Goal: Task Accomplishment & Management: Manage account settings

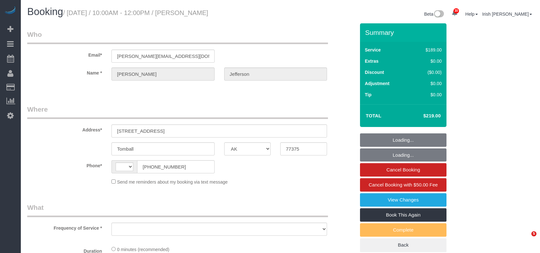
select select "[GEOGRAPHIC_DATA]"
select select "string:[GEOGRAPHIC_DATA]"
select select "string:fspay-90eea8bd-cbe6-4670-9ead-4ff20356e1e3"
drag, startPoint x: 185, startPoint y: 165, endPoint x: 157, endPoint y: 160, distance: 28.0
click at [119, 168] on div "AF AL DZ AD AO AI AQ AG AR AM AW AU AT AZ BS BH BD BB BY BE BZ BJ BM BT BO BA B…" at bounding box center [162, 166] width 103 height 13
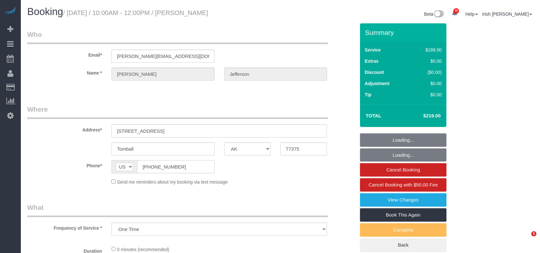
select select "object:1201"
select select "spot1"
select select "3"
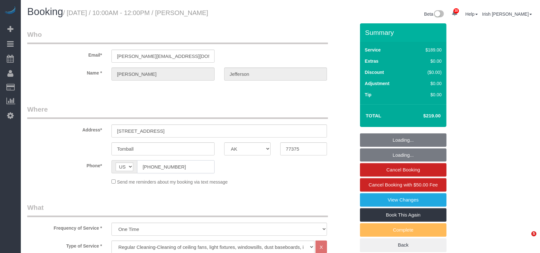
select select "object:1263"
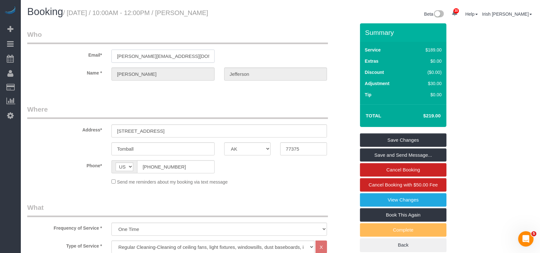
drag, startPoint x: 184, startPoint y: 55, endPoint x: 68, endPoint y: 65, distance: 116.7
click at [69, 66] on sui-booking-customer "Email* [PERSON_NAME][EMAIL_ADDRESS][DOMAIN_NAME] Name * [PERSON_NAME][GEOGRAPHI…" at bounding box center [191, 58] width 328 height 57
drag, startPoint x: 192, startPoint y: 170, endPoint x: 118, endPoint y: 171, distance: 74.3
click at [118, 171] on div "AF AL DZ AD AO AI AQ AG AR AM AW AU AT AZ BS BH BD BB BY BE BZ BJ BM BT BO BA B…" at bounding box center [162, 166] width 103 height 13
drag, startPoint x: 118, startPoint y: 171, endPoint x: 136, endPoint y: 165, distance: 18.7
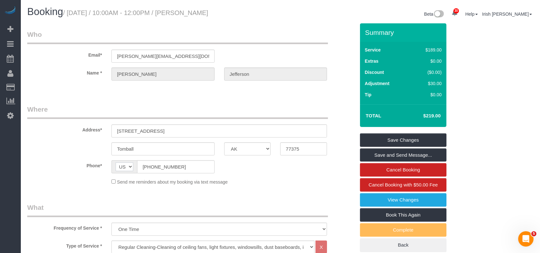
click at [118, 171] on select "AF AL DZ AD AO AI AQ AG AR AM AW AU AT AZ BS BH BD BB BY BE BZ BJ BM BT BO BA B…" at bounding box center [125, 167] width 18 height 9
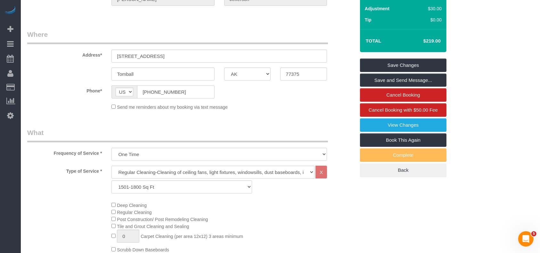
scroll to position [56, 0]
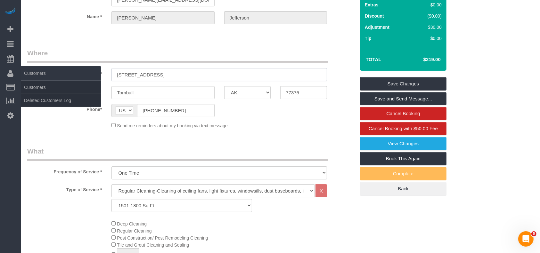
drag, startPoint x: 202, startPoint y: 77, endPoint x: 16, endPoint y: 74, distance: 186.8
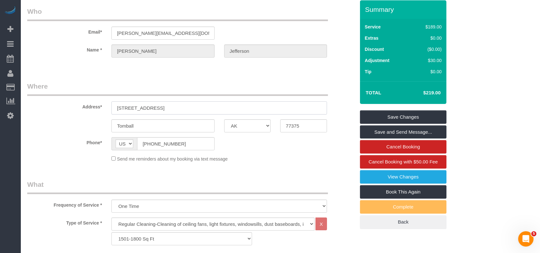
scroll to position [0, 0]
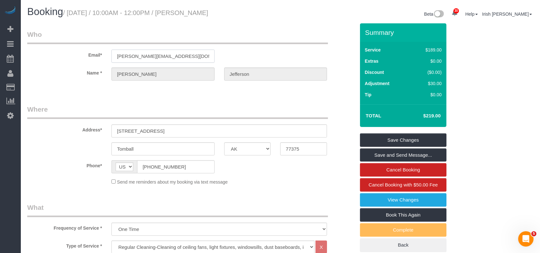
drag, startPoint x: 205, startPoint y: 56, endPoint x: 66, endPoint y: 55, distance: 138.7
click at [66, 55] on div "Email* [PERSON_NAME][EMAIL_ADDRESS][DOMAIN_NAME]" at bounding box center [191, 46] width 338 height 33
drag, startPoint x: 165, startPoint y: 168, endPoint x: 102, endPoint y: 165, distance: 63.2
click at [105, 165] on div "Phone* AF AL DZ AD AO AI AQ AG AR AM AW AU AT AZ BS BH BD BB BY BE BZ BJ BM BT …" at bounding box center [191, 166] width 338 height 13
paste input "8"
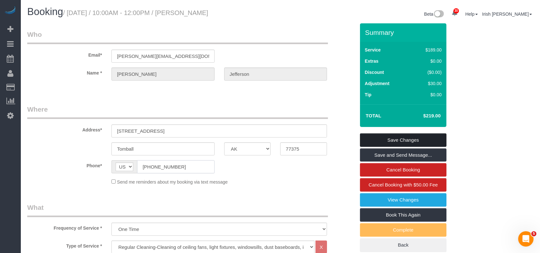
type input "[PHONE_NUMBER]"
click at [381, 138] on link "Save Changes" at bounding box center [403, 140] width 86 height 13
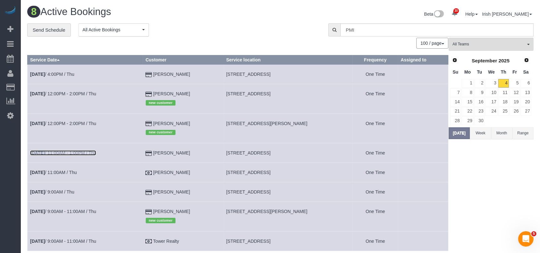
click at [67, 152] on link "[DATE] 11:00AM - 1:00PM / Thu" at bounding box center [63, 153] width 66 height 5
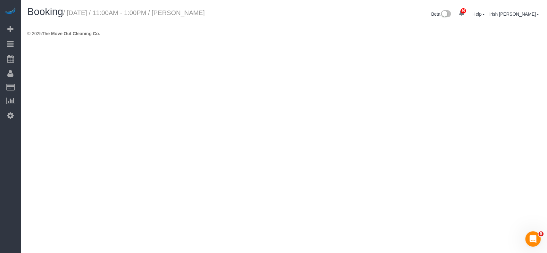
select select "[GEOGRAPHIC_DATA]"
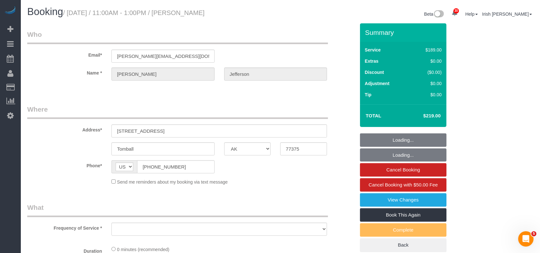
select select "object:1753"
select select "string:fspay-90eea8bd-cbe6-4670-9ead-4ff20356e1e3"
select select "object:1779"
click at [252, 188] on fieldset "Where Address* [STREET_ADDRESS] [GEOGRAPHIC_DATA] AK AL AR AZ CA CO CT DC DE [G…" at bounding box center [191, 148] width 328 height 86
select select "3"
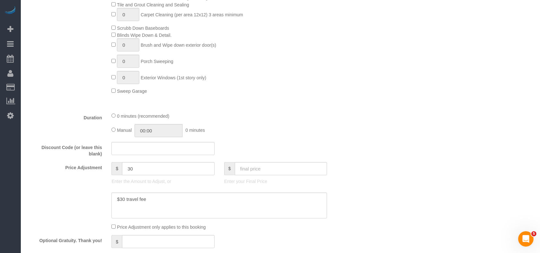
scroll to position [341, 0]
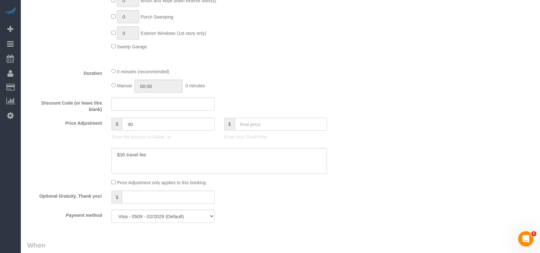
click at [258, 125] on input "text" at bounding box center [281, 124] width 93 height 13
type input "304"
click at [210, 164] on textarea at bounding box center [219, 161] width 216 height 26
type textarea "$30 travel fee"
type input "115"
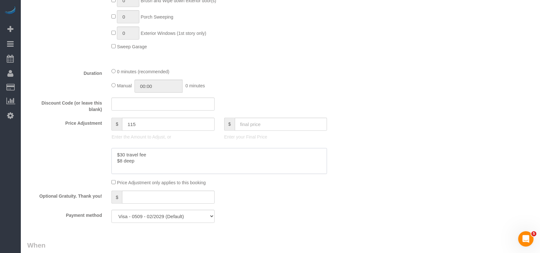
click at [122, 162] on textarea at bounding box center [219, 161] width 216 height 26
paste textarea "5"
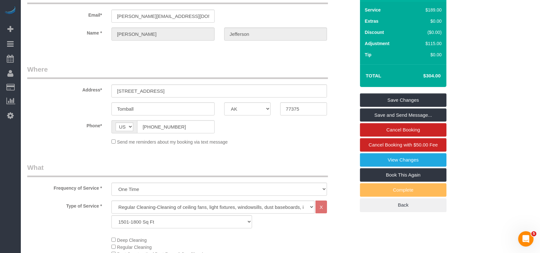
scroll to position [0, 0]
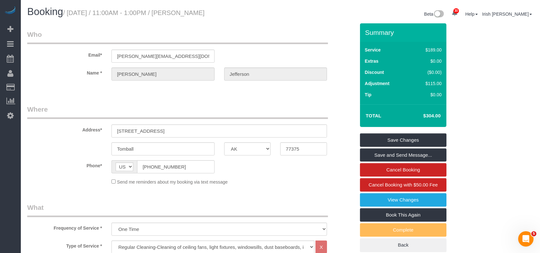
type textarea "$30 travel fee $85 deep"
click at [379, 137] on link "Save Changes" at bounding box center [403, 140] width 86 height 13
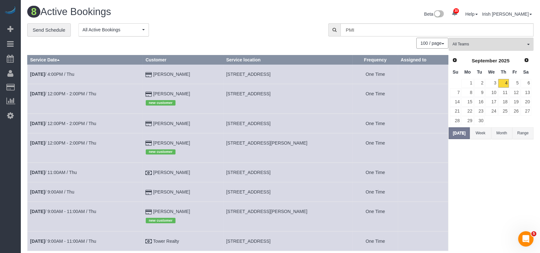
click at [64, 189] on td "[DATE] 9:00AM / Thu" at bounding box center [86, 193] width 116 height 20
click at [65, 193] on link "[DATE] 9:00AM / Thu" at bounding box center [52, 192] width 44 height 5
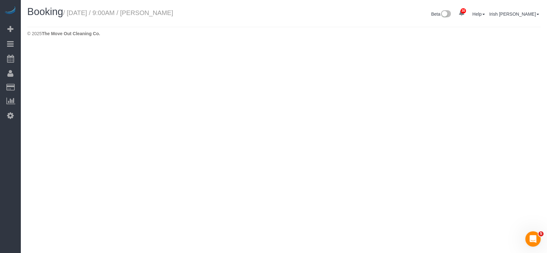
select select "[GEOGRAPHIC_DATA]"
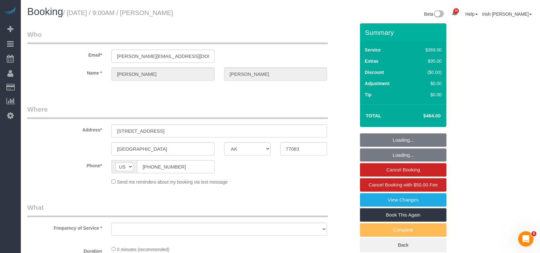
select select "string:fspay-5f9d37c2-99f9-42c9-a91e-ba06f310703a"
select select "object:2356"
select select "3"
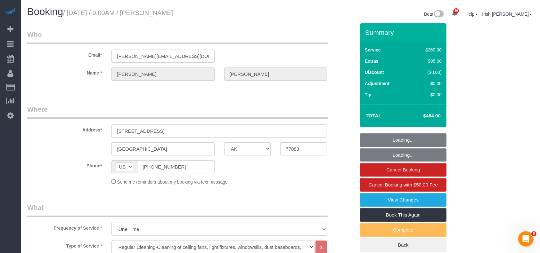
select select "object:2418"
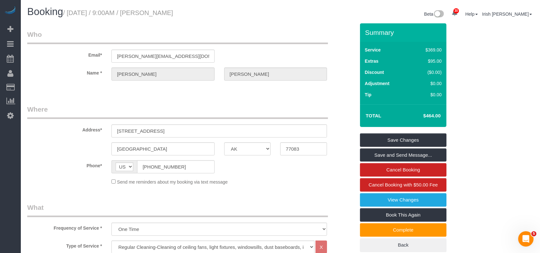
drag, startPoint x: 51, startPoint y: 170, endPoint x: 102, endPoint y: 12, distance: 165.7
click at [51, 170] on div "Phone* AF AL DZ AD AO AI AQ AG AR AM AW AU AT AZ BS BH BD BB BY BE BZ BJ BM BT …" at bounding box center [191, 166] width 338 height 13
drag, startPoint x: 161, startPoint y: 170, endPoint x: 142, endPoint y: 164, distance: 20.9
click at [117, 169] on div "AF AL DZ AD AO AI AQ AG AR AM AW AU AT AZ BS BH BD BB BY BE BZ BJ BM BT BO BA B…" at bounding box center [162, 166] width 103 height 13
drag, startPoint x: 170, startPoint y: 128, endPoint x: 76, endPoint y: 129, distance: 94.2
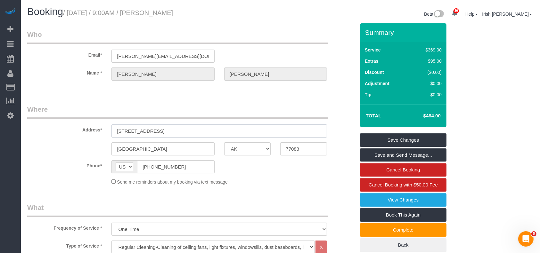
click at [76, 129] on div "Address* [STREET_ADDRESS]" at bounding box center [191, 121] width 338 height 33
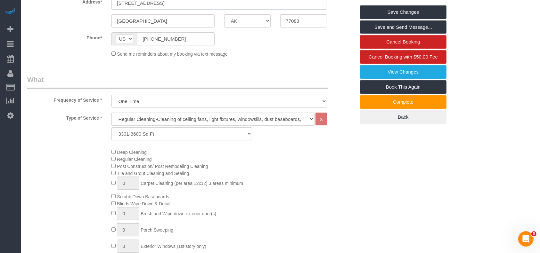
scroll to position [299, 0]
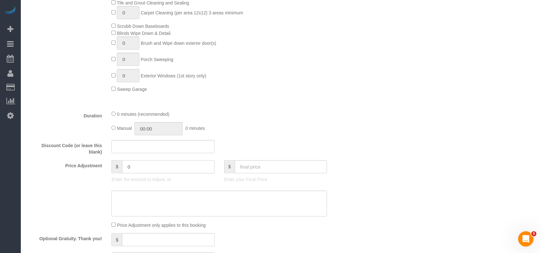
drag, startPoint x: 139, startPoint y: 168, endPoint x: 103, endPoint y: 175, distance: 37.4
click at [103, 175] on div "Price Adjustment $ 0 Enter the Amount to Adjust, or $ Enter your Final Price" at bounding box center [191, 173] width 338 height 26
drag, startPoint x: 97, startPoint y: 165, endPoint x: 82, endPoint y: 165, distance: 14.7
click at [83, 165] on div "Price Adjustment $ 0 Enter the Amount to Adjust, or $ Enter your Final Price" at bounding box center [191, 173] width 338 height 26
paste input "5"
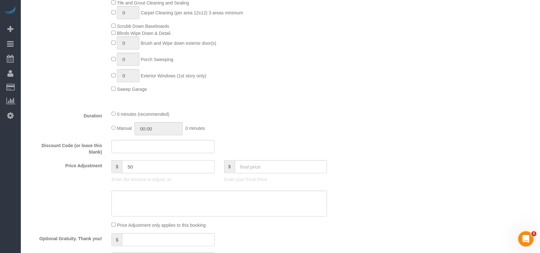
type input "50"
click at [153, 209] on textarea at bounding box center [219, 204] width 216 height 26
drag, startPoint x: 144, startPoint y: 172, endPoint x: 89, endPoint y: 165, distance: 55.5
click at [89, 165] on div "Price Adjustment $ 50 Enter the Amount to Adjust, or $ Enter your Final Price" at bounding box center [191, 173] width 338 height 26
click at [143, 207] on textarea at bounding box center [219, 204] width 216 height 26
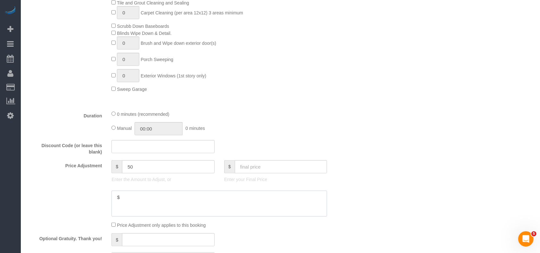
paste textarea "50"
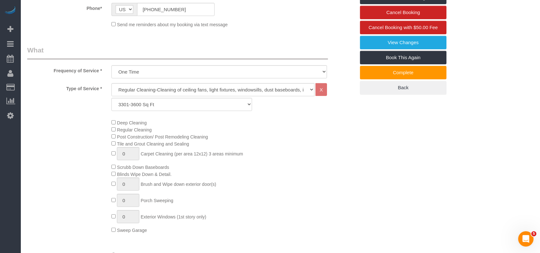
scroll to position [171, 0]
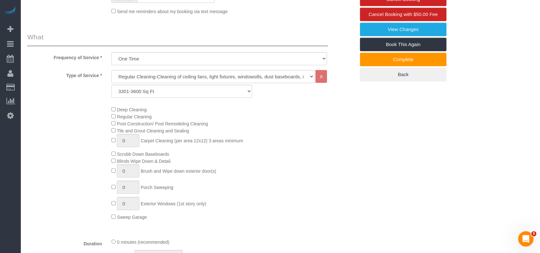
type textarea "$50 more for deep"
drag, startPoint x: 266, startPoint y: 188, endPoint x: 270, endPoint y: 191, distance: 5.8
click at [267, 188] on div "Deep Cleaning Regular Cleaning Post Construction/ Post Remodeling Cleaning Tile…" at bounding box center [233, 163] width 253 height 115
drag, startPoint x: 126, startPoint y: 171, endPoint x: 118, endPoint y: 173, distance: 8.5
click at [119, 173] on input "1" at bounding box center [128, 171] width 22 height 13
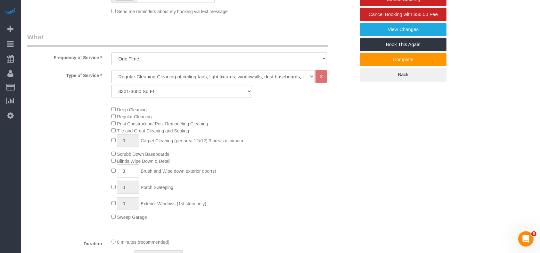
click at [274, 172] on div "Deep Cleaning Regular Cleaning Post Construction/ Post Remodeling Cleaning Tile…" at bounding box center [233, 163] width 253 height 115
type input "0"
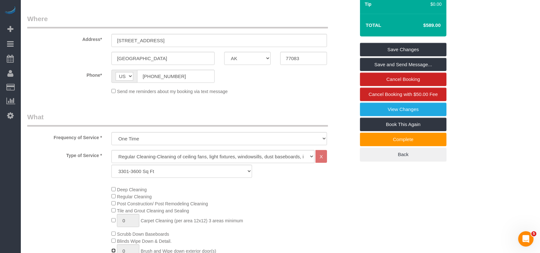
scroll to position [43, 0]
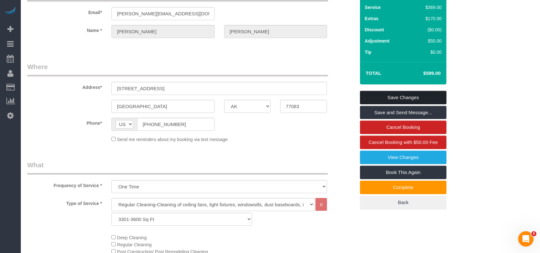
click at [422, 97] on link "Save Changes" at bounding box center [403, 97] width 86 height 13
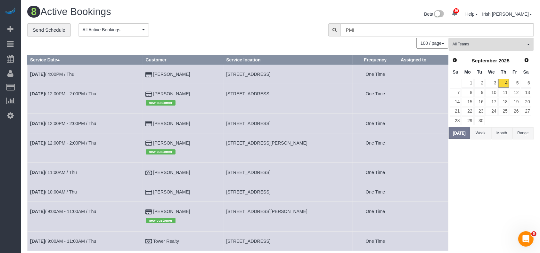
click at [525, 134] on button "Range" at bounding box center [523, 133] width 21 height 12
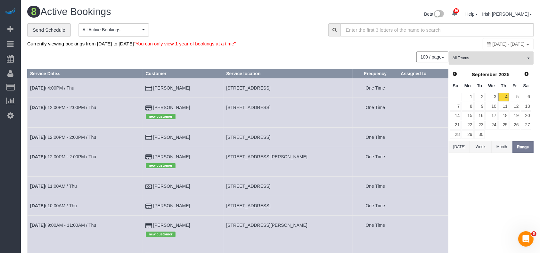
click at [493, 45] on span "[DATE] - [DATE]" at bounding box center [509, 44] width 32 height 5
type input "**********"
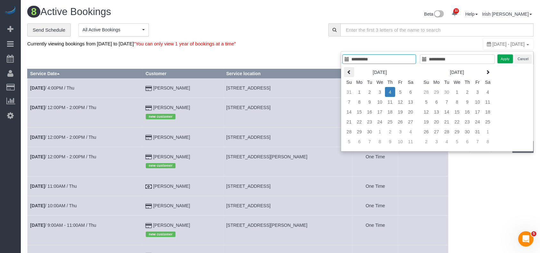
click at [352, 72] on th at bounding box center [349, 72] width 10 height 10
click at [351, 71] on icon at bounding box center [349, 72] width 4 height 4
type input "**********"
click at [391, 92] on td "1" at bounding box center [390, 92] width 10 height 10
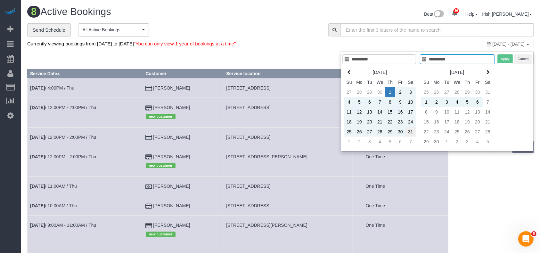
type input "**********"
click at [413, 130] on td "31" at bounding box center [411, 132] width 10 height 10
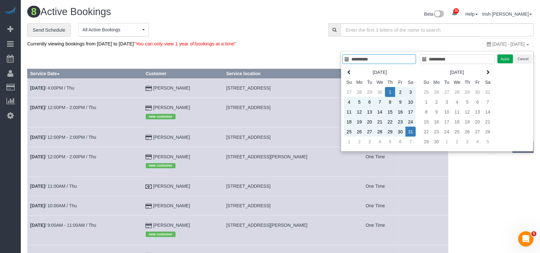
type input "**********"
drag, startPoint x: 504, startPoint y: 62, endPoint x: 490, endPoint y: 42, distance: 23.5
click at [505, 61] on button "Apply" at bounding box center [505, 58] width 16 height 9
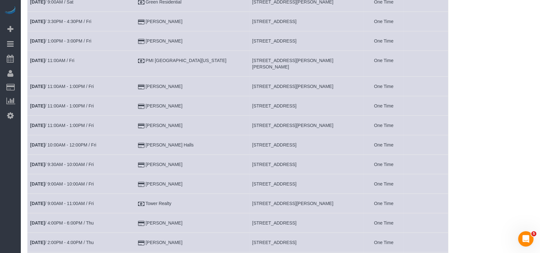
scroll to position [213, 0]
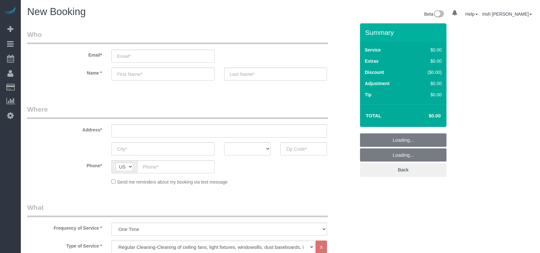
select select "3"
select select "object:840"
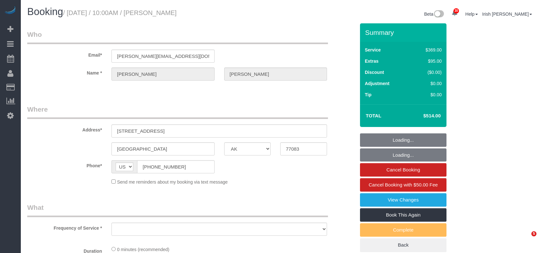
select select "[GEOGRAPHIC_DATA]"
select select "object:2656"
select select "string:fspay-5f9d37c2-99f9-42c9-a91e-ba06f310703a"
select select "object:2657"
select select "3"
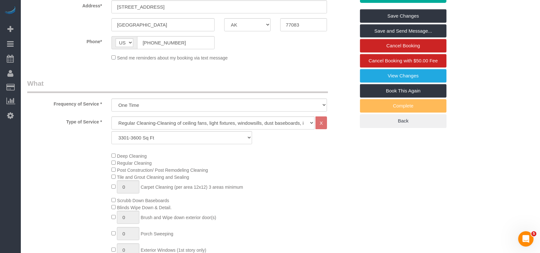
scroll to position [213, 0]
